Goal: Communication & Community: Answer question/provide support

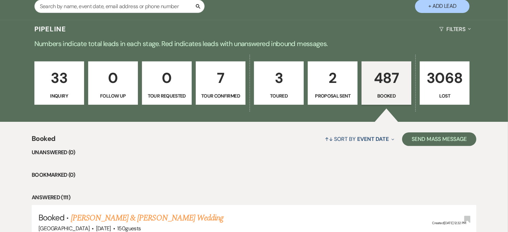
scroll to position [100, 0]
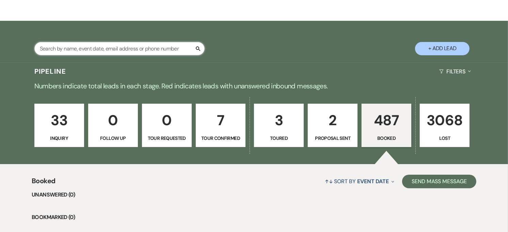
click at [104, 47] on input "text" at bounding box center [119, 48] width 170 height 13
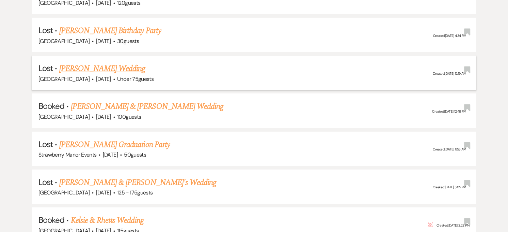
scroll to position [214, 0]
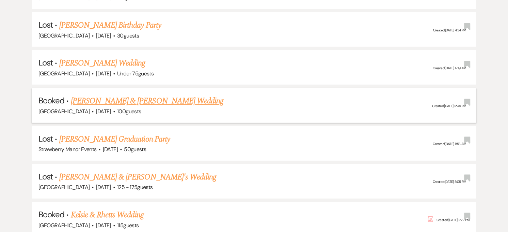
type input "[PERSON_NAME]"
click at [114, 101] on link "[PERSON_NAME] & [PERSON_NAME] Wedding" at bounding box center [147, 101] width 153 height 12
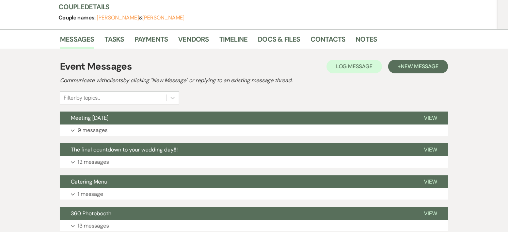
scroll to position [62, 0]
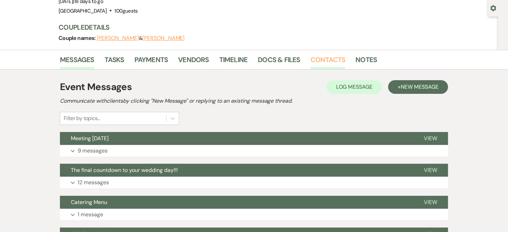
click at [315, 61] on link "Contacts" at bounding box center [328, 61] width 35 height 15
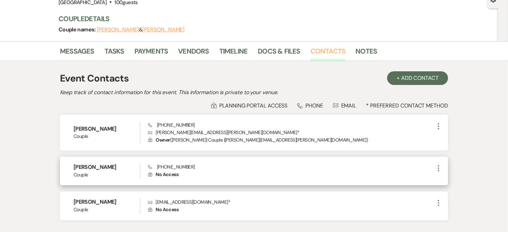
scroll to position [113, 0]
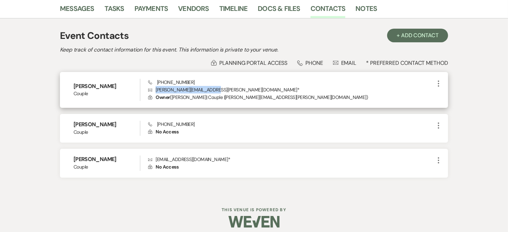
drag, startPoint x: 214, startPoint y: 88, endPoint x: 154, endPoint y: 89, distance: 60.3
click at [154, 89] on p "Envelope [PERSON_NAME][EMAIL_ADDRESS][PERSON_NAME][DOMAIN_NAME] *" at bounding box center [291, 89] width 287 height 7
drag, startPoint x: 154, startPoint y: 89, endPoint x: 157, endPoint y: 90, distance: 3.4
copy p "[PERSON_NAME][EMAIL_ADDRESS][PERSON_NAME][DOMAIN_NAME]"
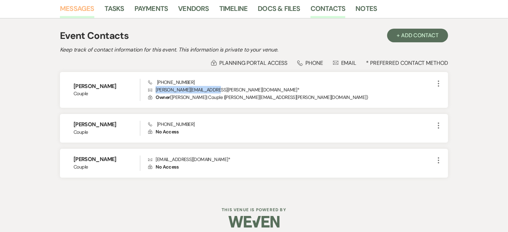
click at [75, 14] on link "Messages" at bounding box center [77, 10] width 34 height 15
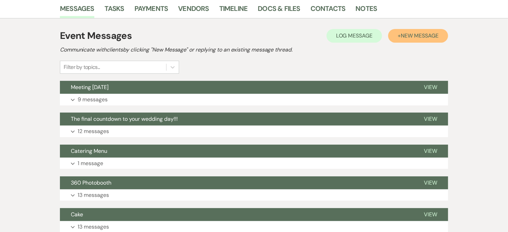
click at [428, 41] on button "+ New Message" at bounding box center [418, 36] width 60 height 14
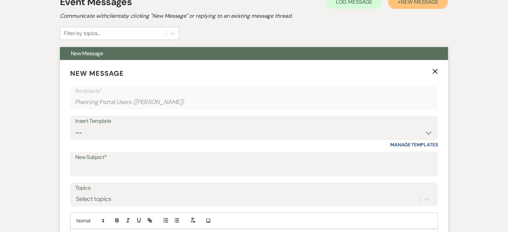
scroll to position [189, 0]
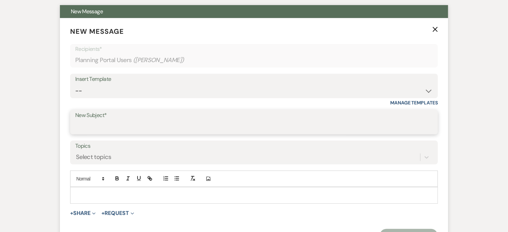
click at [125, 127] on input "New Subject*" at bounding box center [254, 126] width 358 height 13
type input "Payment Declined"
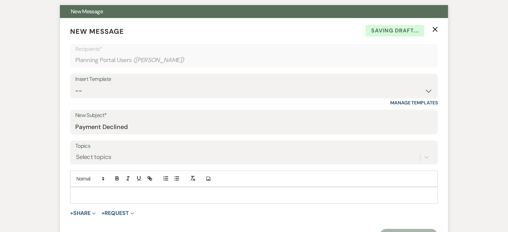
click at [106, 197] on p at bounding box center [254, 194] width 357 height 7
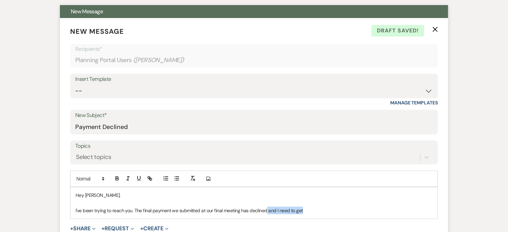
drag, startPoint x: 303, startPoint y: 211, endPoint x: 267, endPoint y: 212, distance: 35.8
click at [267, 212] on p "I've been trying to reach you. The final payment we submitted at our final meet…" at bounding box center [254, 209] width 357 height 7
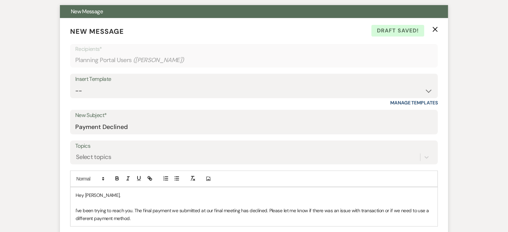
click at [134, 212] on p "I've been trying to reach you. The final payment we submitted at our final meet…" at bounding box center [254, 213] width 357 height 15
click at [151, 222] on div "Hey [PERSON_NAME], I've been trying to reach you. The final payment we submitte…" at bounding box center [254, 206] width 367 height 39
click at [133, 212] on p "I've been trying to reach you. The final payment we submitted at our final meet…" at bounding box center [254, 213] width 357 height 15
drag, startPoint x: 211, startPoint y: 210, endPoint x: 205, endPoint y: 211, distance: 5.5
click at [205, 211] on p "I've been trying to reach you but having trouble getting through. The final pay…" at bounding box center [254, 213] width 357 height 15
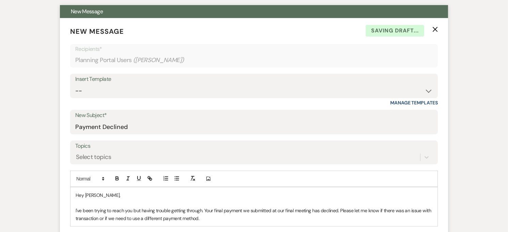
click at [242, 209] on p "I've been trying to reach you but having trouble getting through. Your final pa…" at bounding box center [254, 213] width 357 height 15
click at [283, 221] on p "I've been trying to reach you but having trouble getting through. Your final pa…" at bounding box center [254, 213] width 357 height 15
click at [308, 210] on p "I've been trying to reach you but having trouble getting through. Your final pa…" at bounding box center [254, 213] width 357 height 15
drag, startPoint x: 349, startPoint y: 212, endPoint x: 342, endPoint y: 213, distance: 6.9
click at [342, 213] on p "I've been trying to reach you but having trouble getting through. Your final pa…" at bounding box center [254, 213] width 357 height 15
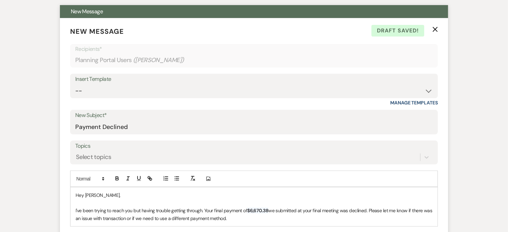
click at [111, 220] on p "I've been trying to reach you but having trouble getting through. Your final pa…" at bounding box center [254, 213] width 357 height 15
click at [249, 220] on p "I've been trying to reach you but having trouble getting through. Your final pa…" at bounding box center [254, 213] width 357 height 15
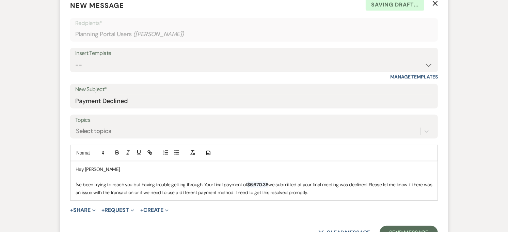
scroll to position [227, 0]
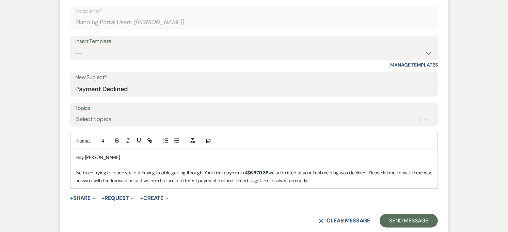
click at [328, 182] on p "I've been trying to reach you but having trouble getting through. Your final pa…" at bounding box center [254, 176] width 357 height 15
click at [323, 173] on p "I've been trying to reach you but having trouble getting through. Your final pa…" at bounding box center [254, 176] width 357 height 15
drag, startPoint x: 244, startPoint y: 180, endPoint x: 324, endPoint y: 178, distance: 80.4
click at [324, 178] on p "I've been trying to reach you but having trouble getting through. Your final pa…" at bounding box center [254, 176] width 357 height 15
click at [324, 181] on p "I've been trying to reach you but having trouble getting through. Your final pa…" at bounding box center [254, 176] width 357 height 15
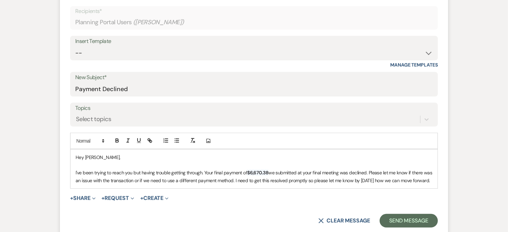
click at [271, 174] on p "I've been trying to reach you but having trouble getting through. Your final pa…" at bounding box center [254, 176] width 357 height 15
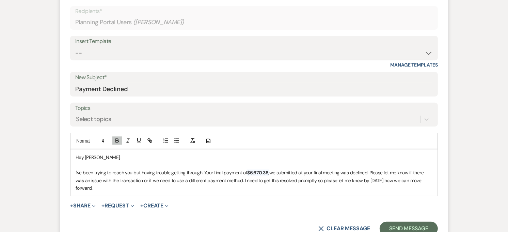
click at [342, 172] on p "I've been trying to reach you but having trouble getting through. Your final pa…" at bounding box center [254, 180] width 357 height 23
click at [369, 183] on p "I've been trying to reach you but having trouble getting through. Your final pa…" at bounding box center [254, 180] width 357 height 23
click at [123, 188] on p "I've been trying to reach you but having trouble getting through. Your final pa…" at bounding box center [254, 180] width 357 height 23
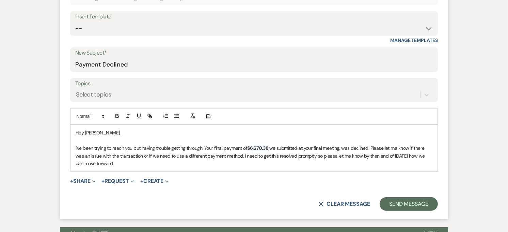
scroll to position [265, 0]
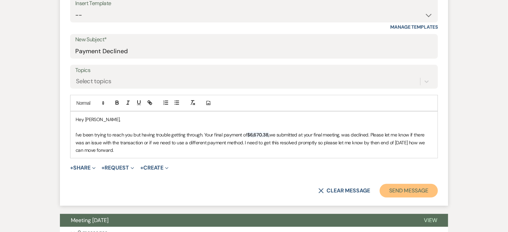
click at [384, 189] on button "Send Message" at bounding box center [409, 191] width 58 height 14
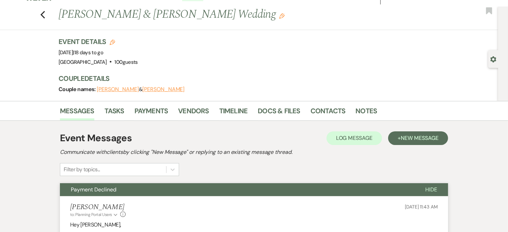
scroll to position [0, 0]
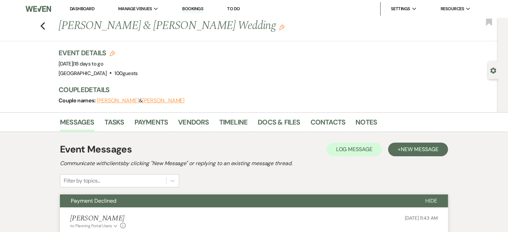
click at [76, 3] on li "Dashboard" at bounding box center [81, 9] width 31 height 14
click at [76, 10] on link "Dashboard" at bounding box center [82, 9] width 25 height 6
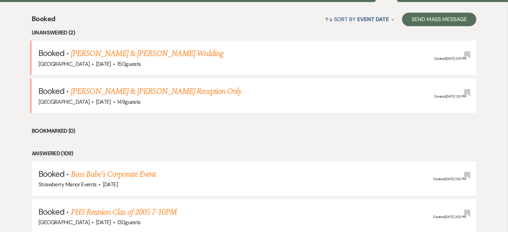
scroll to position [265, 0]
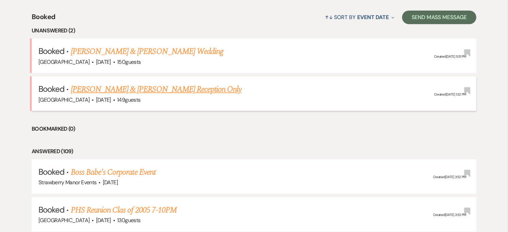
click at [160, 88] on link "[PERSON_NAME] & [PERSON_NAME] Reception Only" at bounding box center [156, 89] width 171 height 12
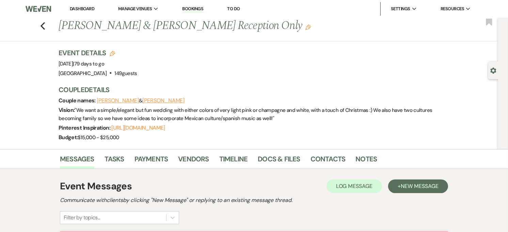
click at [81, 11] on link "Dashboard" at bounding box center [82, 9] width 25 height 6
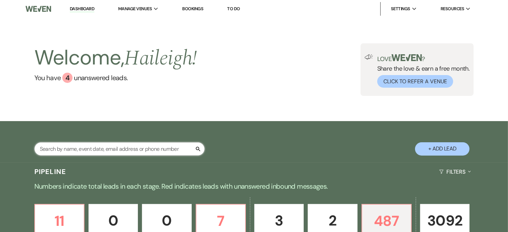
click at [58, 145] on input "text" at bounding box center [119, 148] width 170 height 13
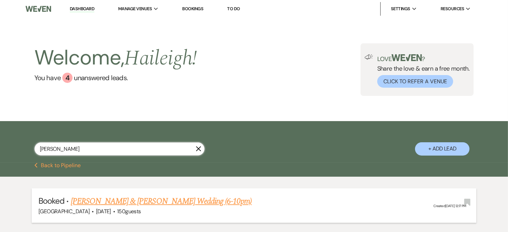
type input "[PERSON_NAME]"
click at [168, 206] on link "[PERSON_NAME] & [PERSON_NAME] Wedding (6-10pm)" at bounding box center [161, 201] width 181 height 12
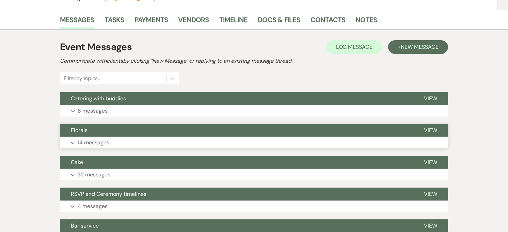
click at [135, 138] on button "Expand 14 messages" at bounding box center [254, 143] width 388 height 12
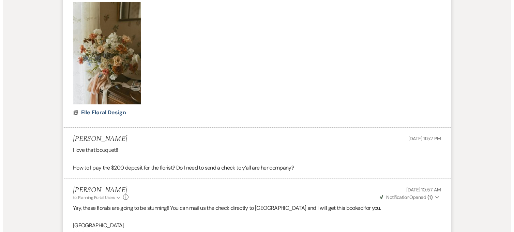
scroll to position [492, 0]
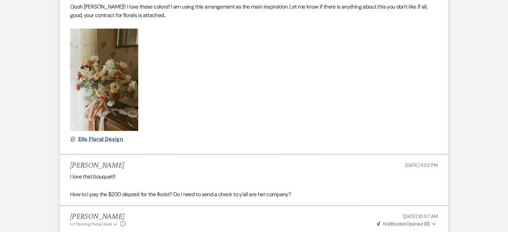
click at [111, 137] on span "Elle Floral Design" at bounding box center [100, 138] width 45 height 7
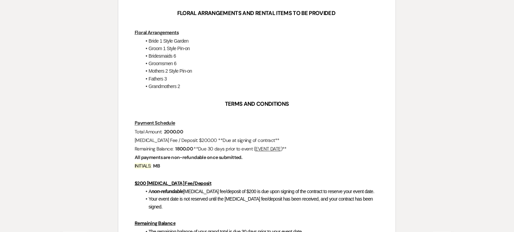
scroll to position [227, 0]
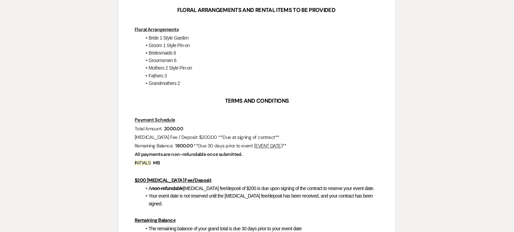
click at [186, 74] on li "Fathers 3" at bounding box center [260, 75] width 238 height 7
click at [186, 80] on li "Grandmothers 2" at bounding box center [260, 83] width 238 height 7
drag, startPoint x: 186, startPoint y: 80, endPoint x: 198, endPoint y: 79, distance: 11.6
click at [198, 80] on li "Grandmothers 2" at bounding box center [260, 83] width 238 height 7
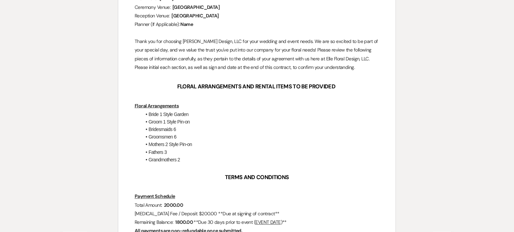
scroll to position [151, 0]
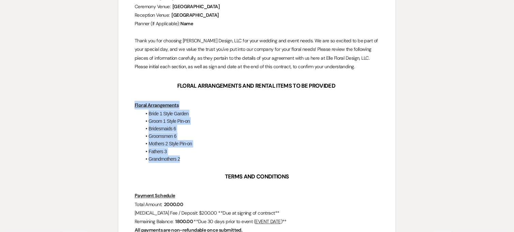
drag, startPoint x: 182, startPoint y: 160, endPoint x: 130, endPoint y: 104, distance: 76.2
copy div "Floral Arrangements Bride 1 Style Garden Groom 1 Style Pin-on Bridesmaids 6 Gro…"
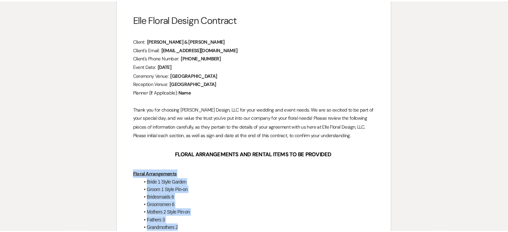
scroll to position [0, 0]
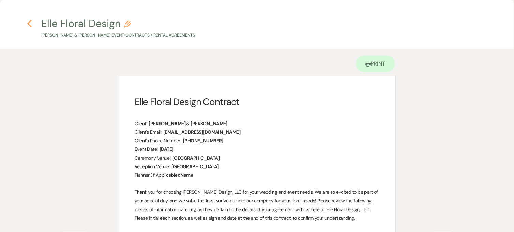
click at [29, 22] on icon "Previous" at bounding box center [29, 23] width 5 height 8
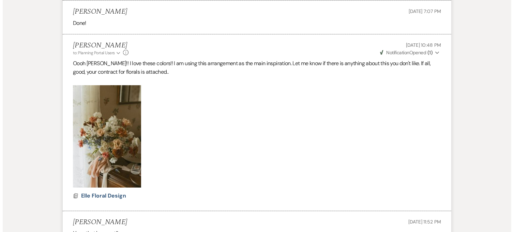
scroll to position [530, 0]
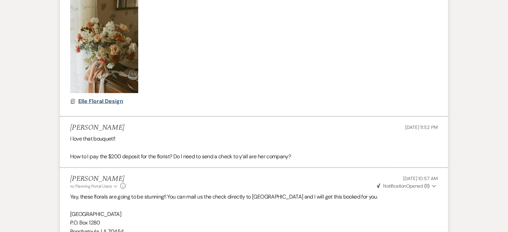
click at [112, 101] on span "Elle Floral Design" at bounding box center [100, 100] width 45 height 7
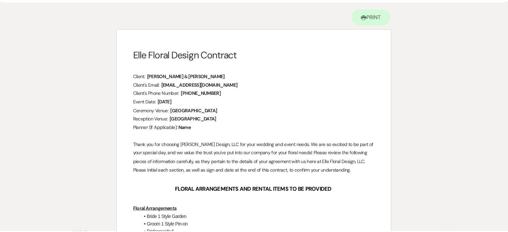
scroll to position [0, 0]
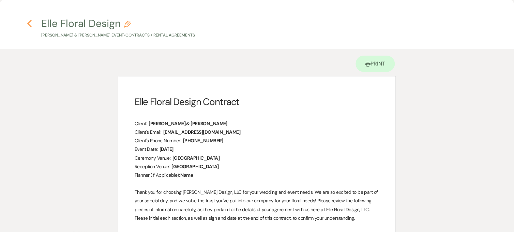
click at [32, 25] on icon "Previous" at bounding box center [29, 23] width 5 height 8
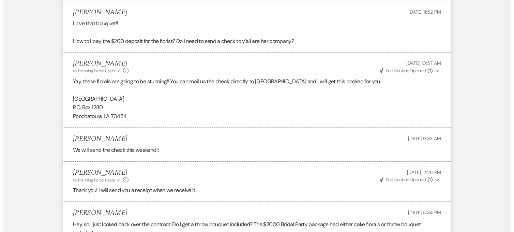
scroll to position [530, 0]
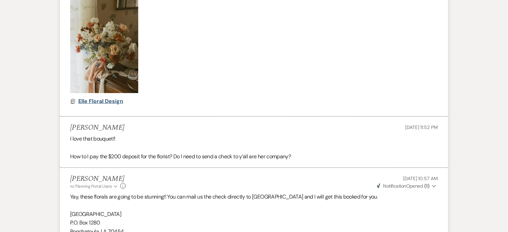
click at [114, 102] on span "Elle Floral Design" at bounding box center [100, 100] width 45 height 7
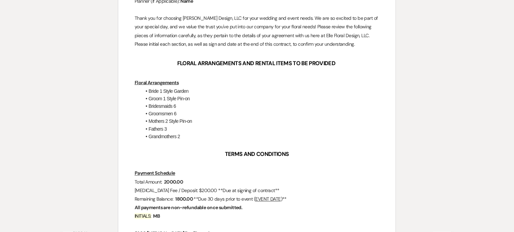
scroll to position [174, 0]
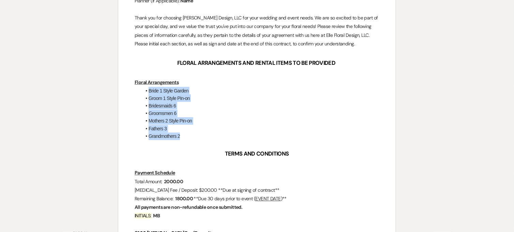
drag, startPoint x: 194, startPoint y: 134, endPoint x: 148, endPoint y: 92, distance: 62.5
click at [148, 92] on ul "Bride 1 Style Garden Groom 1 Style Pin-on Bridesmaids 6 Groomsmen 6 Mothers 2 S…" at bounding box center [260, 113] width 238 height 53
copy ul "Bride 1 Style Garden Groom 1 Style Pin-on Bridesmaids 6 Groomsmen 6 Mothers 2 S…"
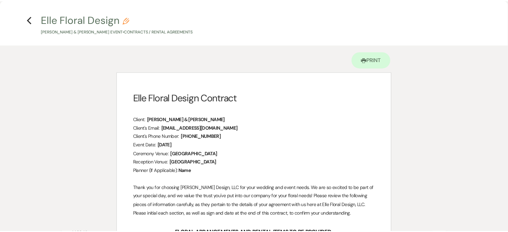
scroll to position [0, 0]
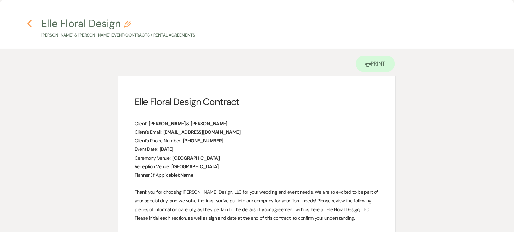
click at [31, 26] on use "button" at bounding box center [29, 23] width 4 height 7
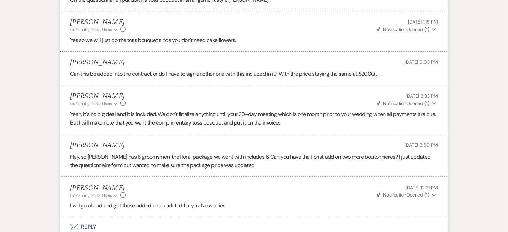
scroll to position [1060, 0]
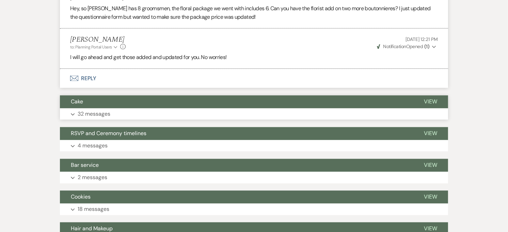
click at [126, 96] on button "Cake" at bounding box center [236, 101] width 353 height 13
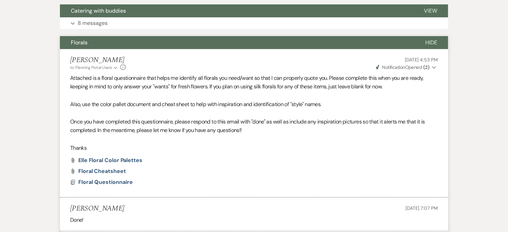
scroll to position [67, 0]
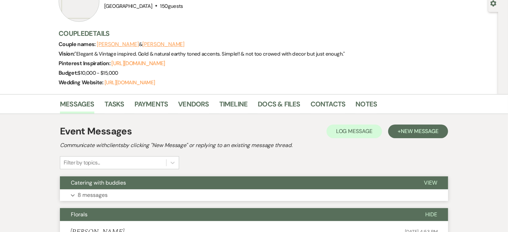
drag, startPoint x: 140, startPoint y: 216, endPoint x: 150, endPoint y: 186, distance: 31.7
click at [139, 215] on button "Florals" at bounding box center [237, 214] width 355 height 13
click at [150, 184] on button "Catering with buddies" at bounding box center [236, 182] width 353 height 13
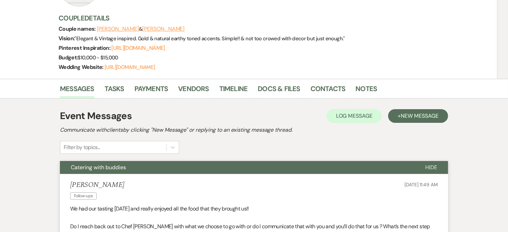
scroll to position [0, 0]
